Goal: Task Accomplishment & Management: Use online tool/utility

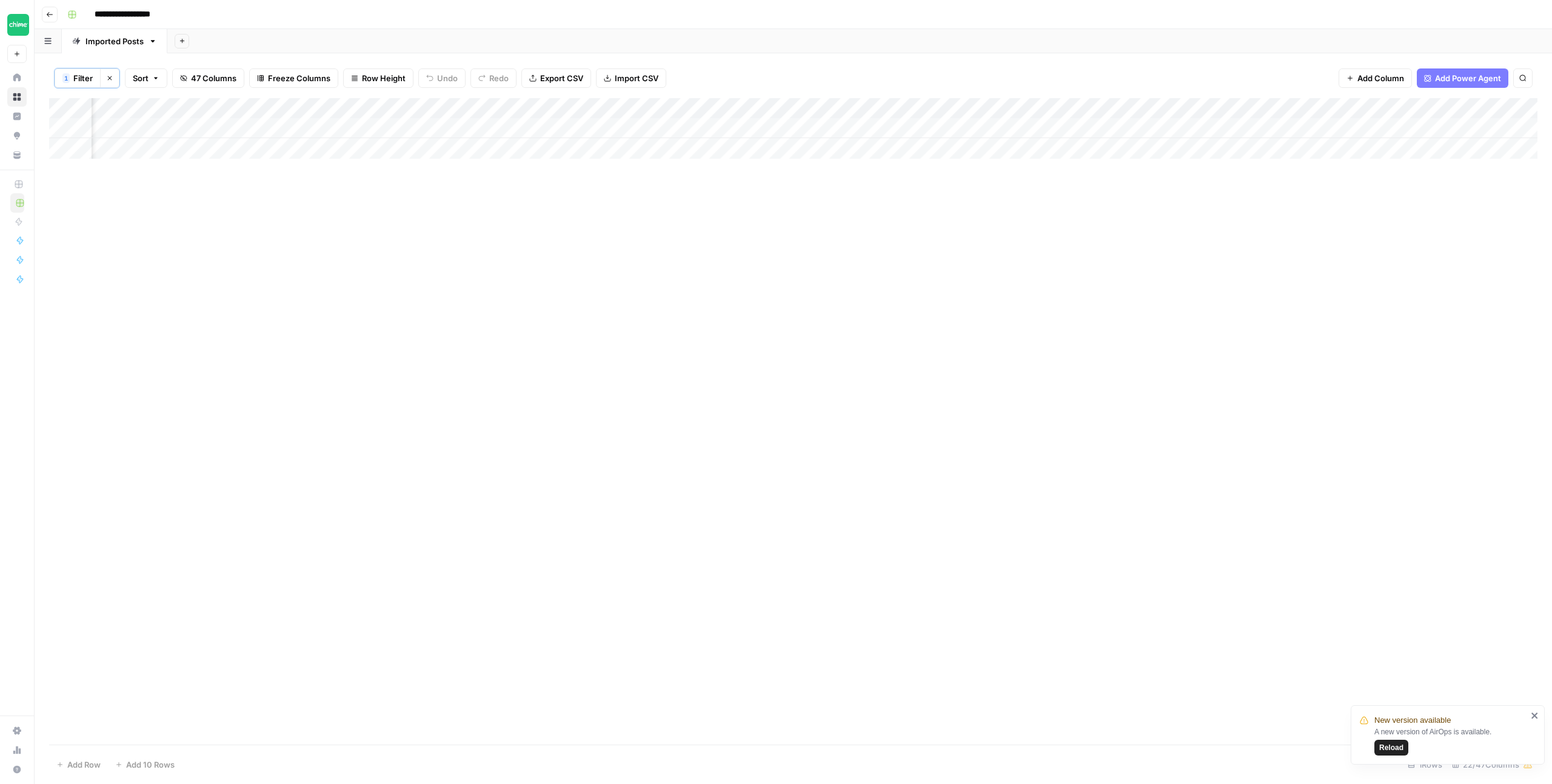
scroll to position [0, 1087]
click at [598, 182] on div "Add Column" at bounding box center [793, 421] width 1488 height 646
click at [618, 131] on div "Add Column" at bounding box center [793, 129] width 1488 height 61
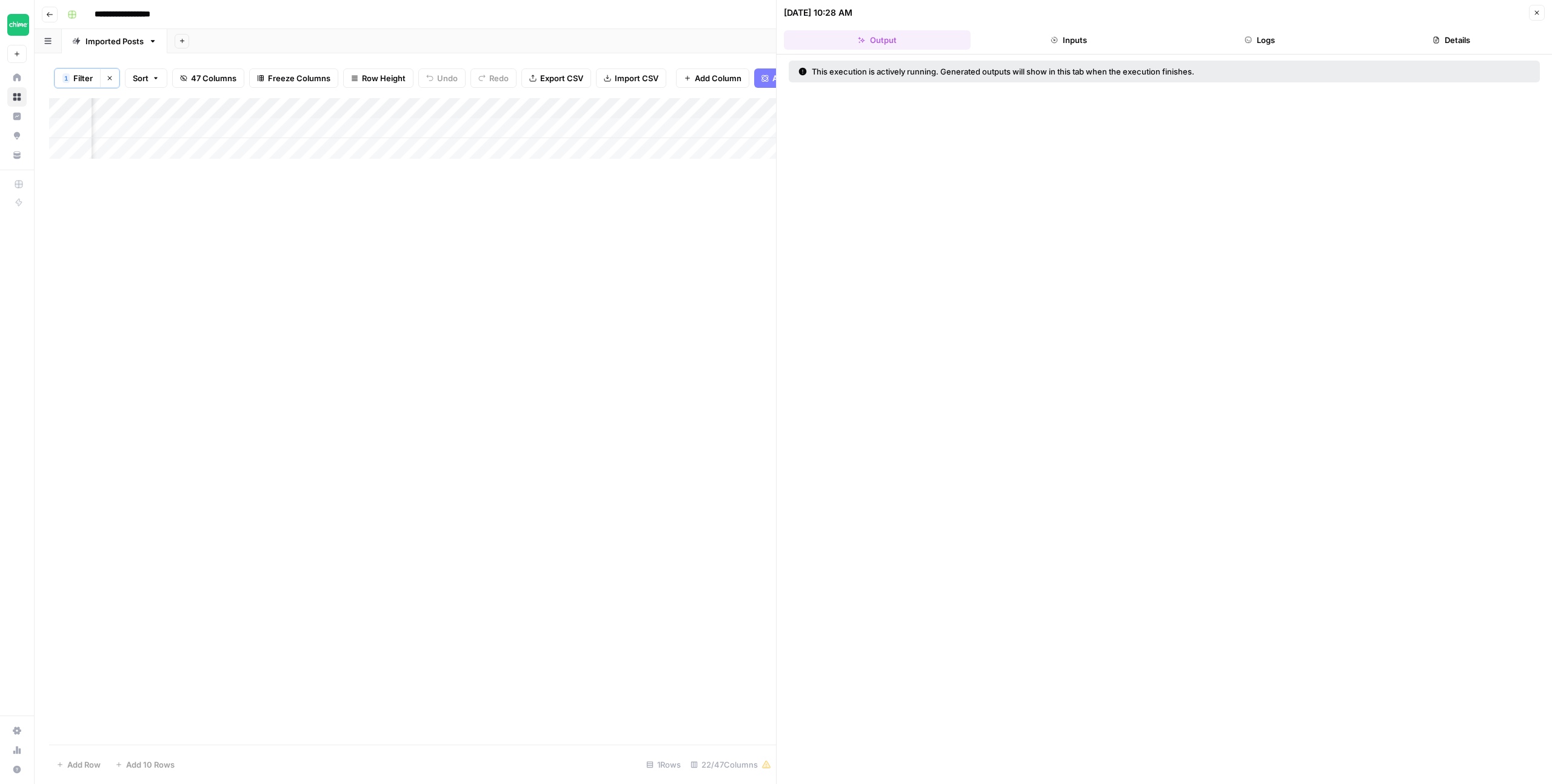
click at [1538, 18] on button "Close" at bounding box center [1537, 13] width 16 height 16
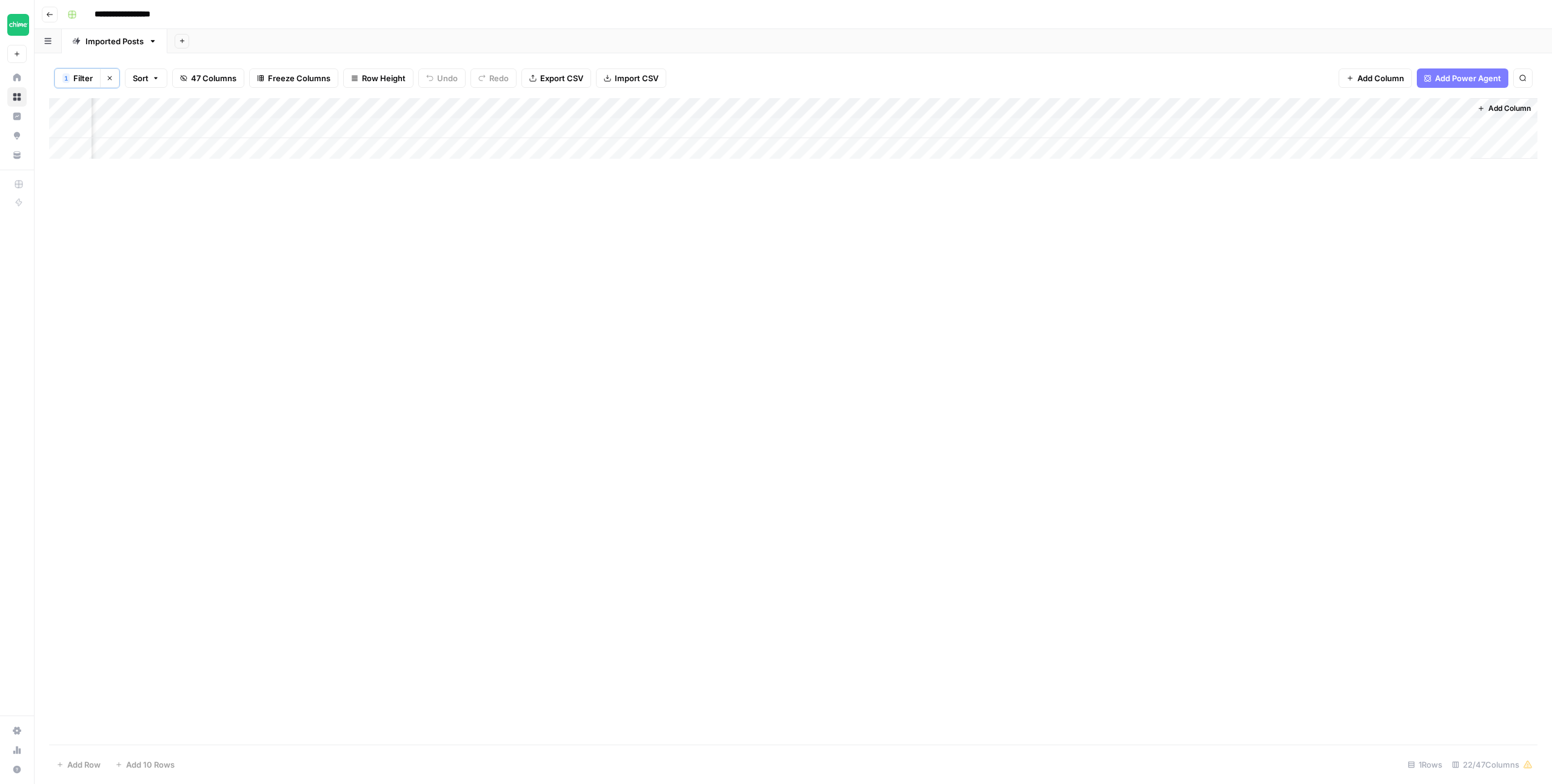
scroll to position [0, 1072]
click at [643, 127] on div "Add Column" at bounding box center [793, 129] width 1488 height 61
click at [1004, 127] on div "Add Column" at bounding box center [793, 129] width 1488 height 61
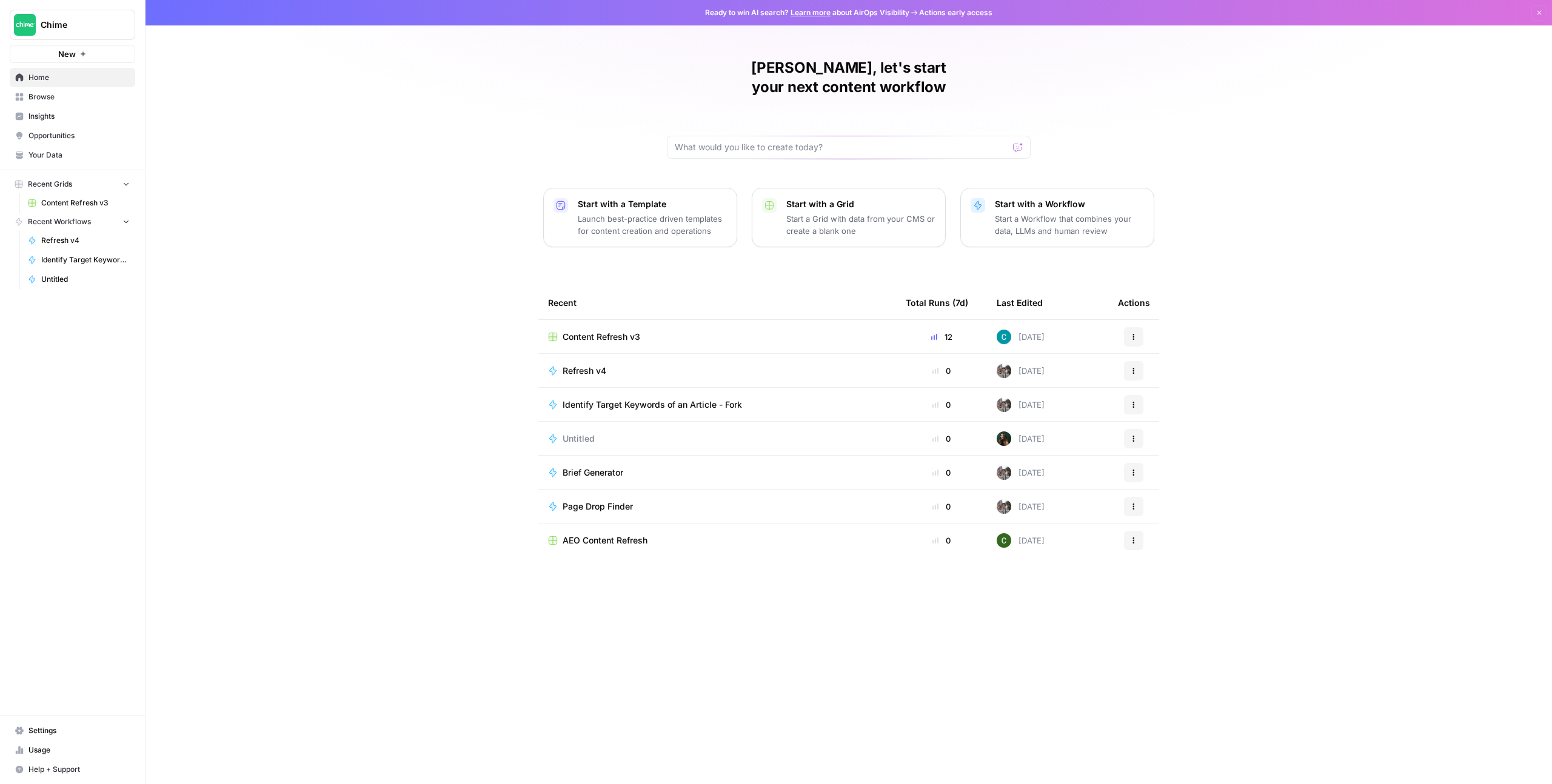
click at [735, 331] on div "Content Refresh v3" at bounding box center [717, 337] width 338 height 13
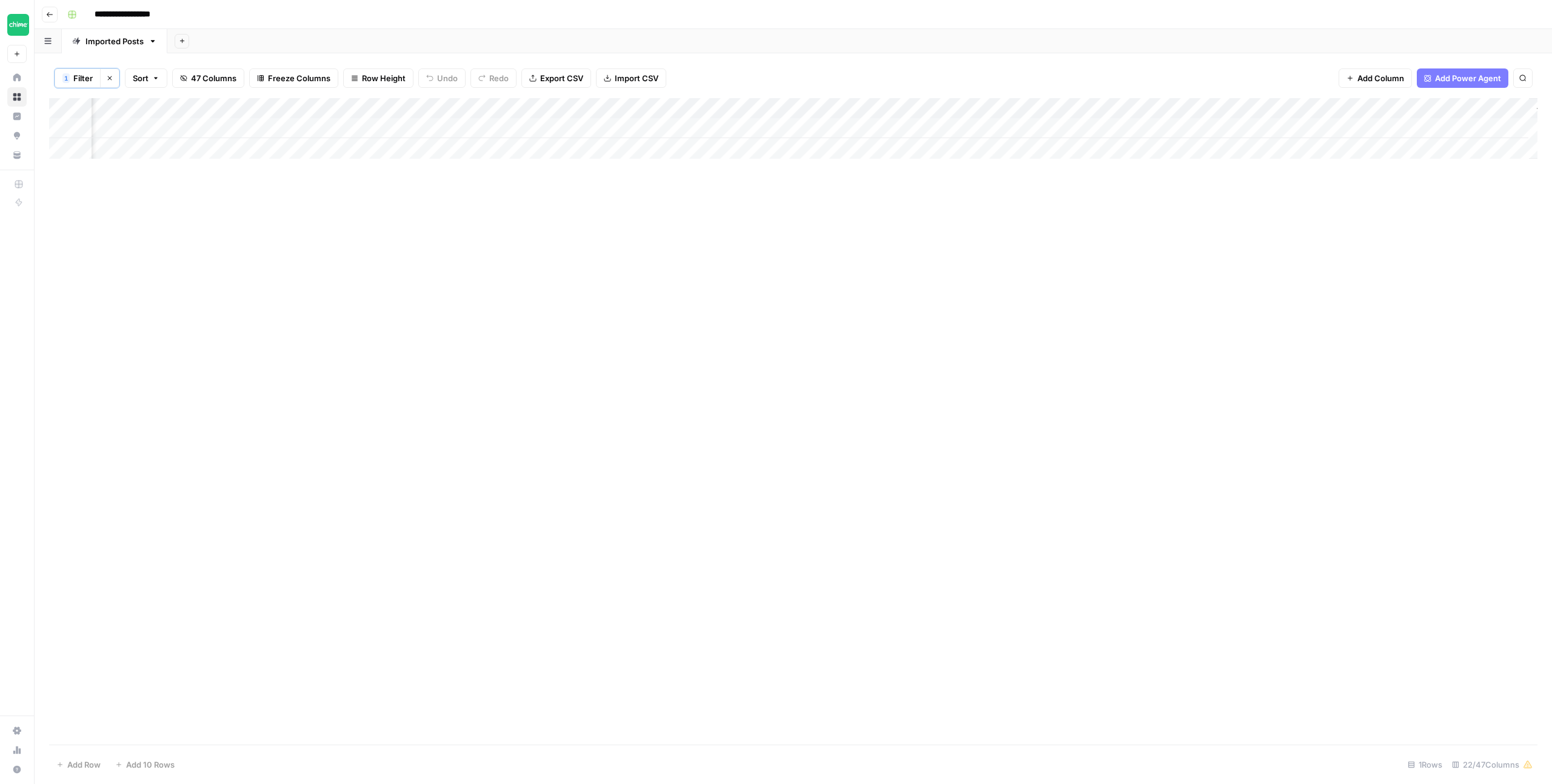
scroll to position [0, 1087]
